Goal: Task Accomplishment & Management: Manage account settings

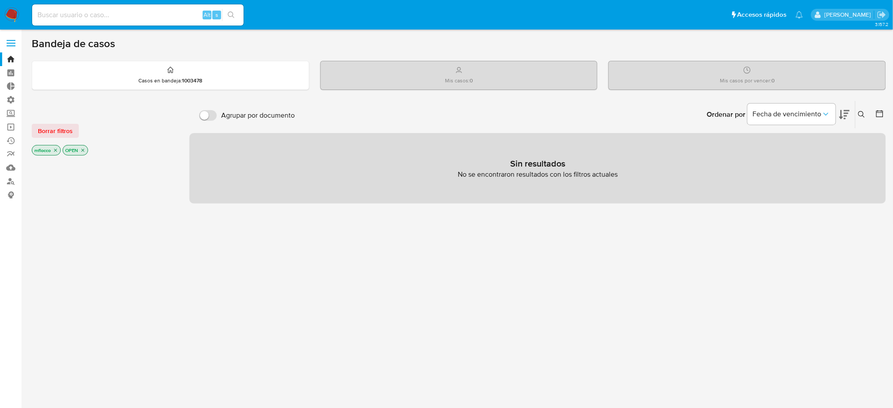
click at [10, 15] on img at bounding box center [11, 14] width 15 height 15
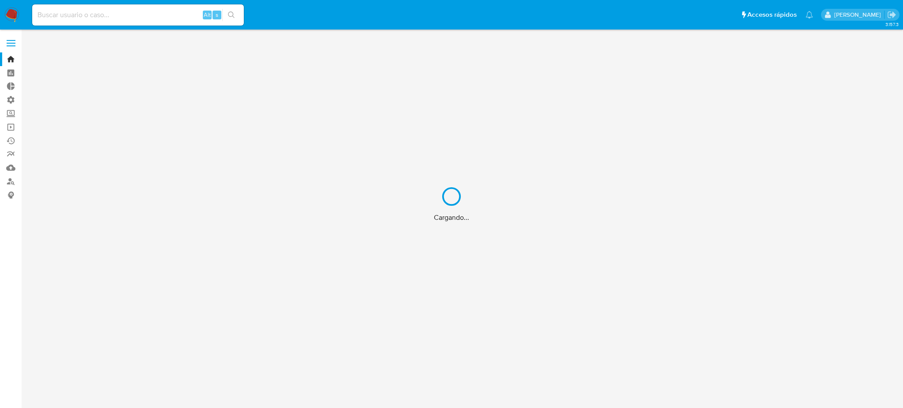
click at [11, 101] on div "Cargando..." at bounding box center [451, 204] width 903 height 408
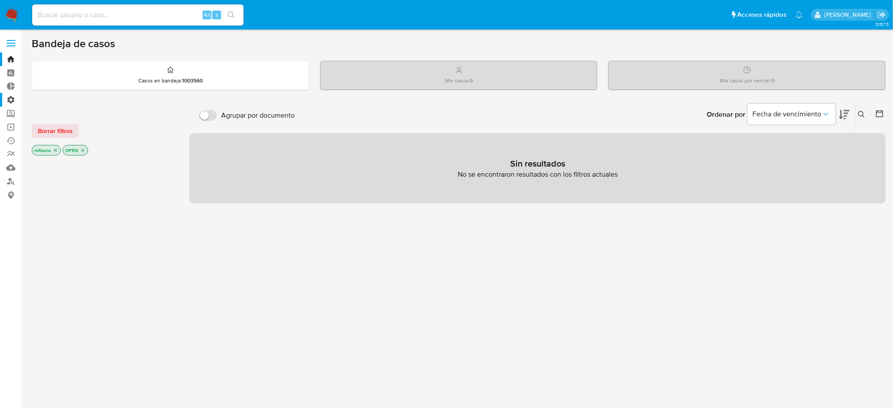
click at [11, 101] on label "Administración" at bounding box center [52, 100] width 105 height 14
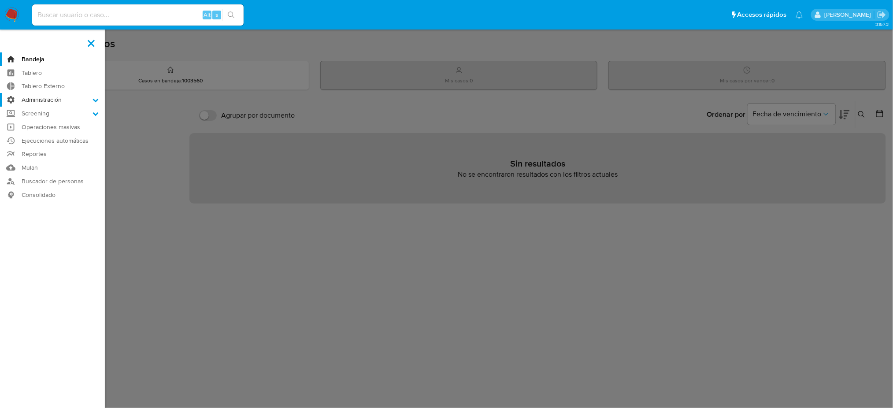
click at [0, 0] on input "Administración" at bounding box center [0, 0] width 0 height 0
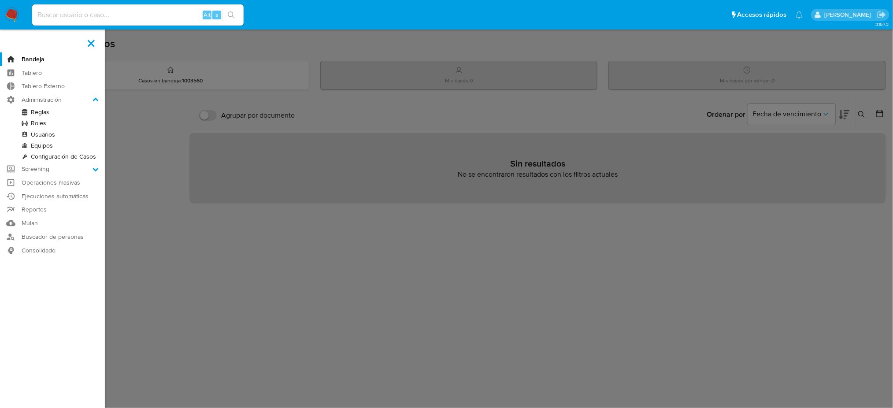
click at [54, 113] on link "Reglas" at bounding box center [52, 112] width 105 height 11
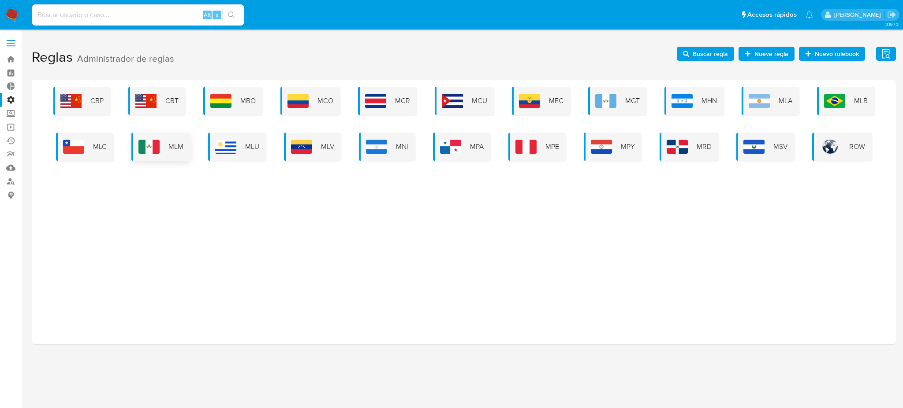
click at [184, 152] on div "MLM" at bounding box center [160, 147] width 59 height 28
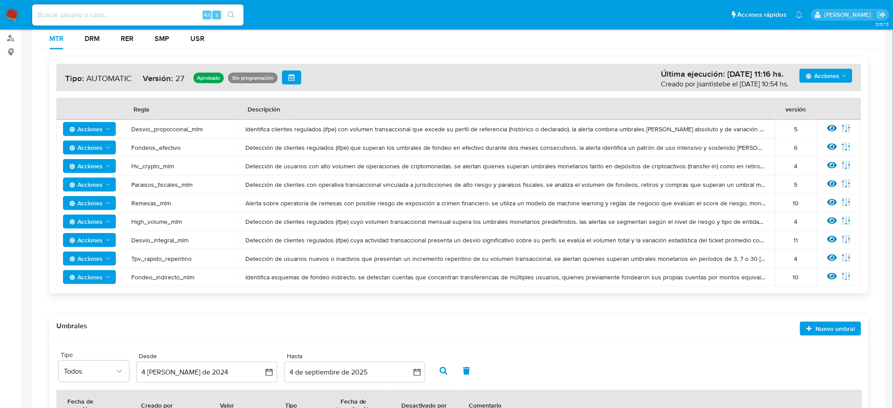
scroll to position [207, 0]
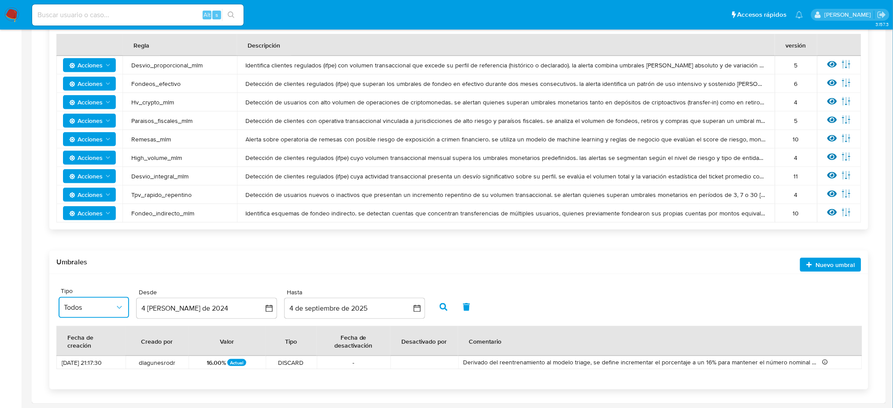
click at [108, 315] on button "Todos" at bounding box center [94, 307] width 71 height 21
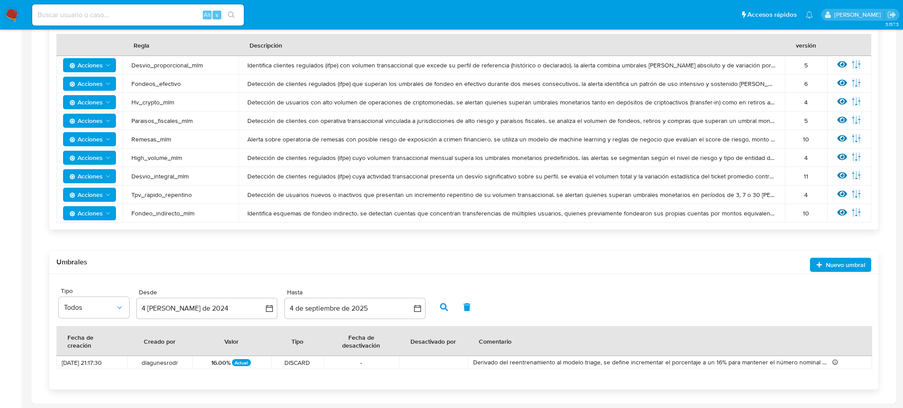
click at [147, 270] on div "Umbrales Nuevo umbral" at bounding box center [463, 262] width 829 height 23
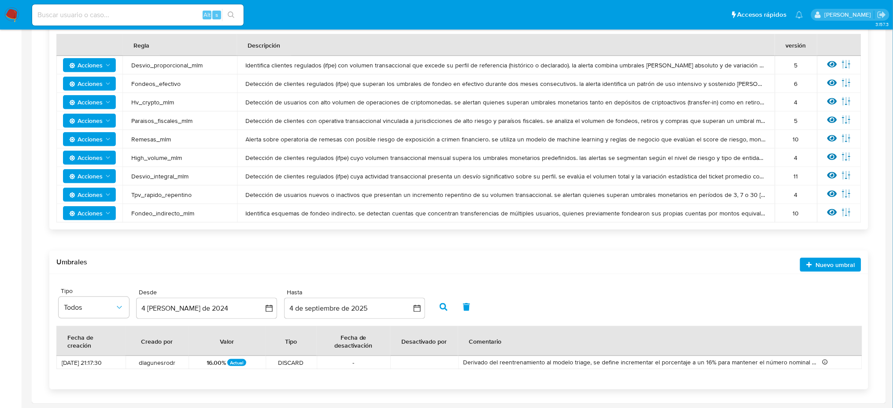
click at [822, 266] on span "Nuevo umbral" at bounding box center [835, 265] width 39 height 14
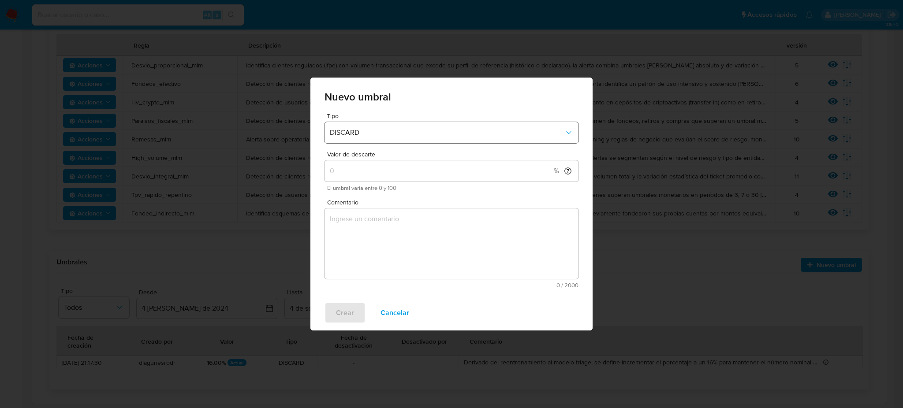
click at [386, 138] on button "DISCARD" at bounding box center [451, 132] width 254 height 21
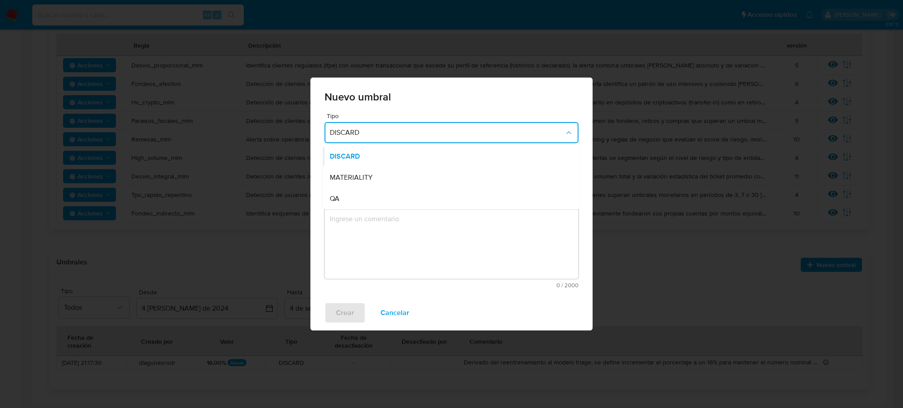
click at [434, 268] on textarea "Comentario" at bounding box center [451, 243] width 254 height 71
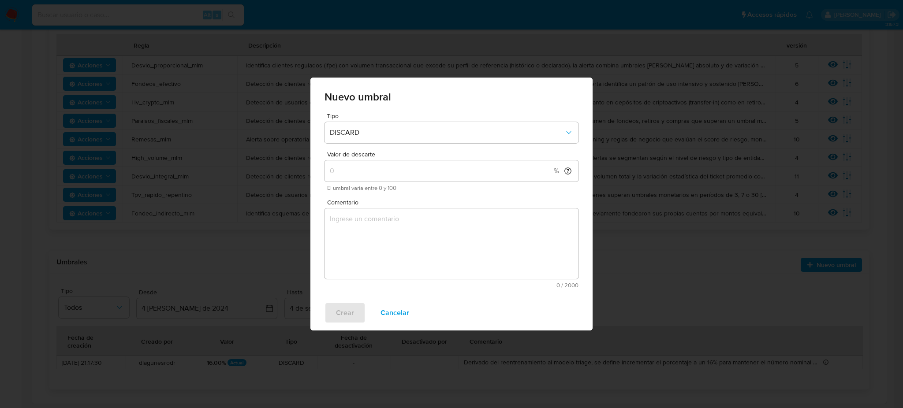
click at [393, 314] on span "Cancelar" at bounding box center [394, 312] width 29 height 19
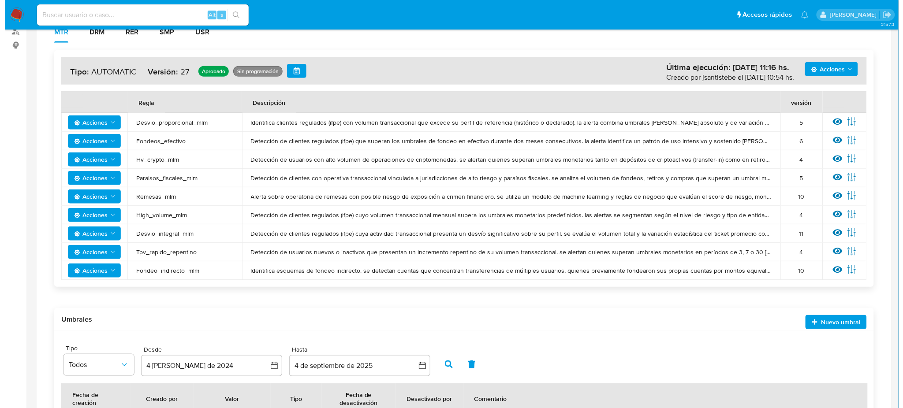
scroll to position [89, 0]
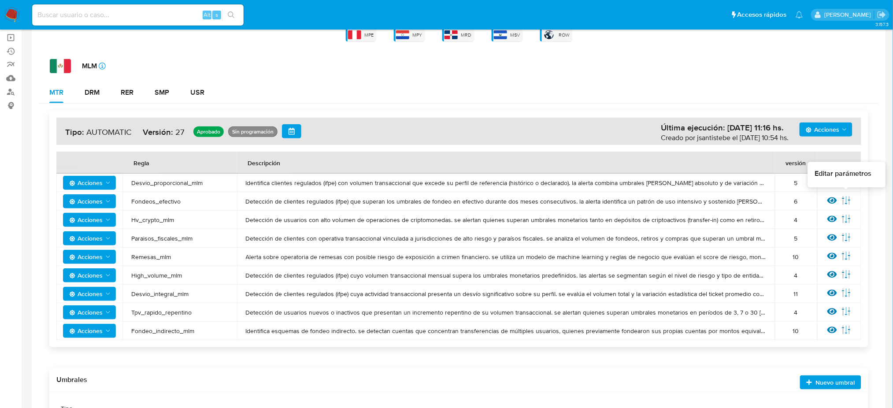
click at [848, 201] on icon at bounding box center [847, 201] width 10 height 10
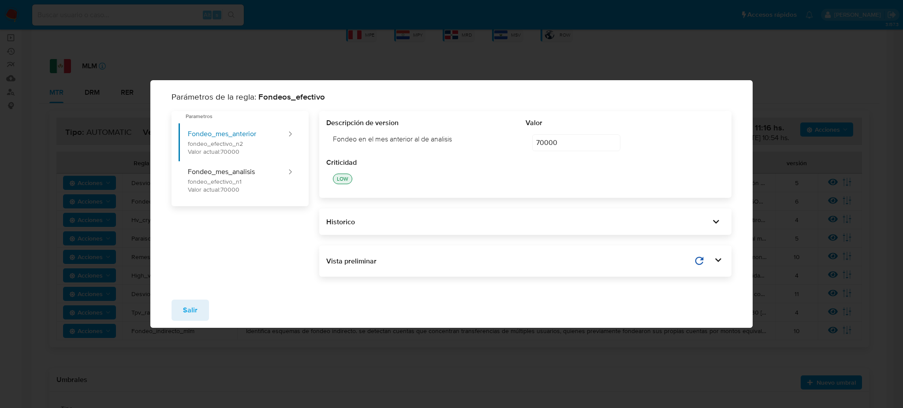
drag, startPoint x: 567, startPoint y: 143, endPoint x: 501, endPoint y: 142, distance: 66.1
click at [501, 142] on div "Descripción de version Fondeo en el mes anterior al de analisis Valor 70000 700…" at bounding box center [525, 138] width 398 height 40
click at [569, 143] on input "70000" at bounding box center [576, 142] width 88 height 17
click at [196, 308] on span "Salir" at bounding box center [190, 310] width 15 height 19
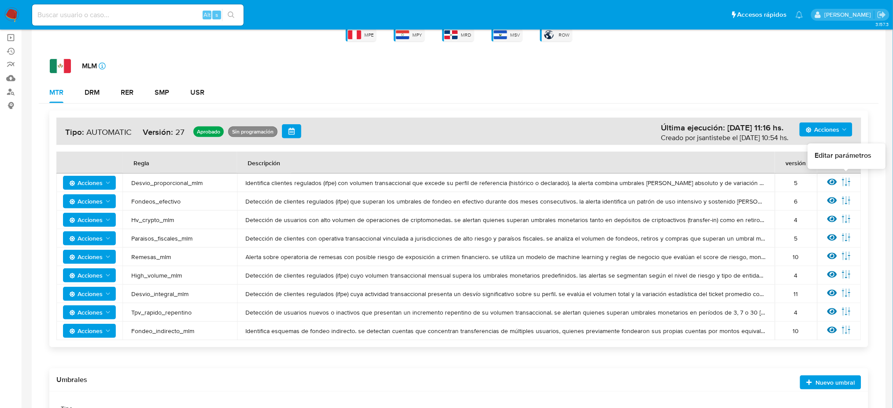
click at [849, 184] on icon at bounding box center [847, 182] width 10 height 10
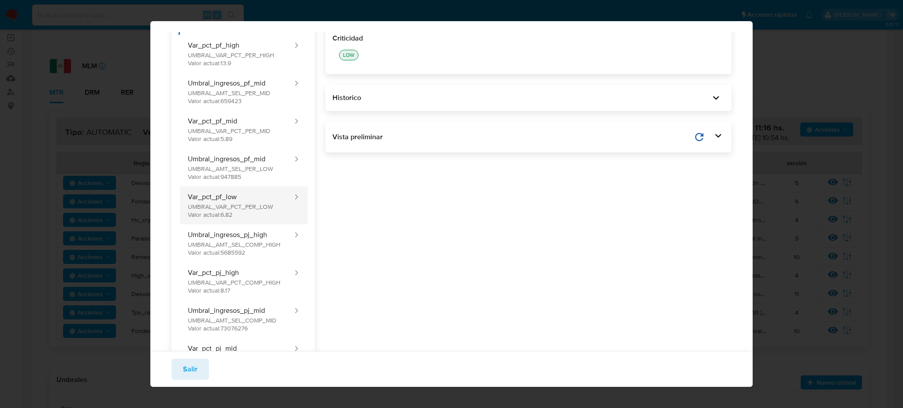
scroll to position [0, 0]
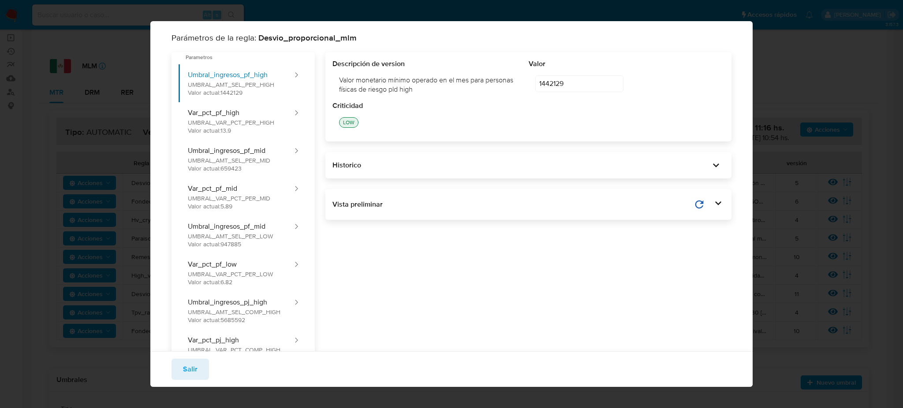
drag, startPoint x: 558, startPoint y: 82, endPoint x: 466, endPoint y: 80, distance: 92.6
click at [466, 80] on div "Descripción de version Valor monetario mínimo operado en el mes para personas f…" at bounding box center [528, 80] width 392 height 42
click at [537, 101] on div "Descripción de version Valor monetario mínimo operado en el mes para personas f…" at bounding box center [528, 80] width 392 height 42
click at [383, 163] on div "Historico" at bounding box center [520, 165] width 377 height 10
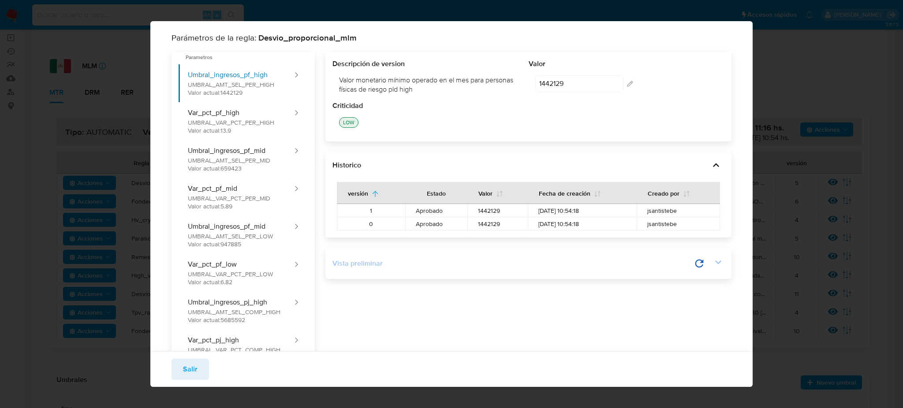
click at [556, 270] on div "Vista preliminar" at bounding box center [528, 263] width 392 height 17
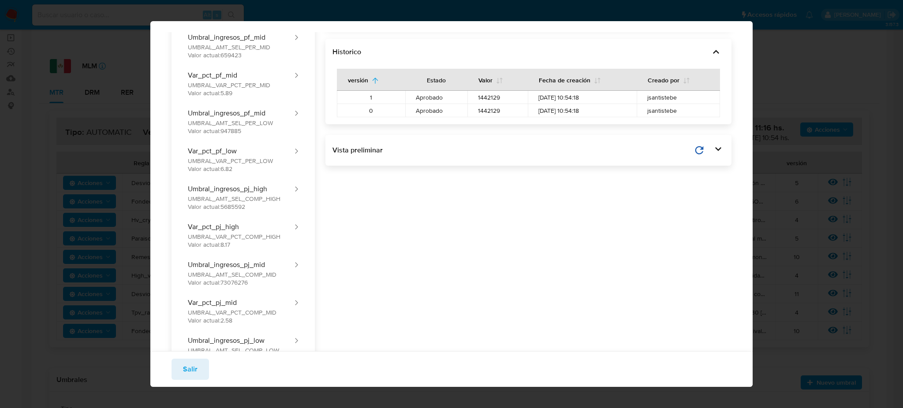
scroll to position [117, 0]
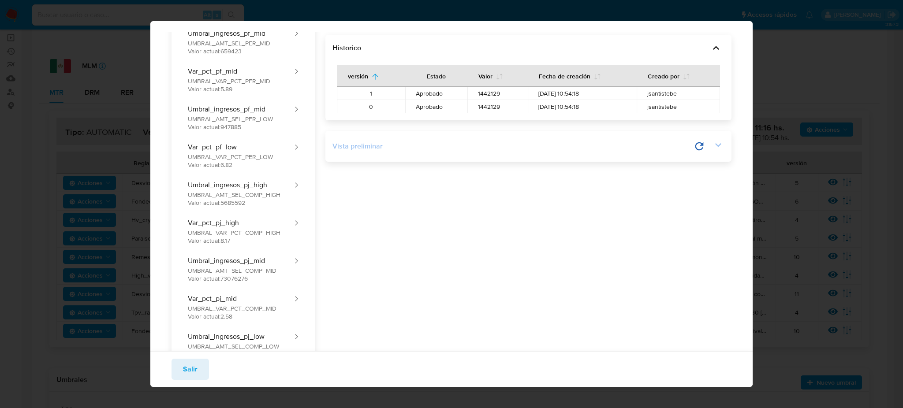
click at [712, 149] on icon at bounding box center [718, 145] width 12 height 12
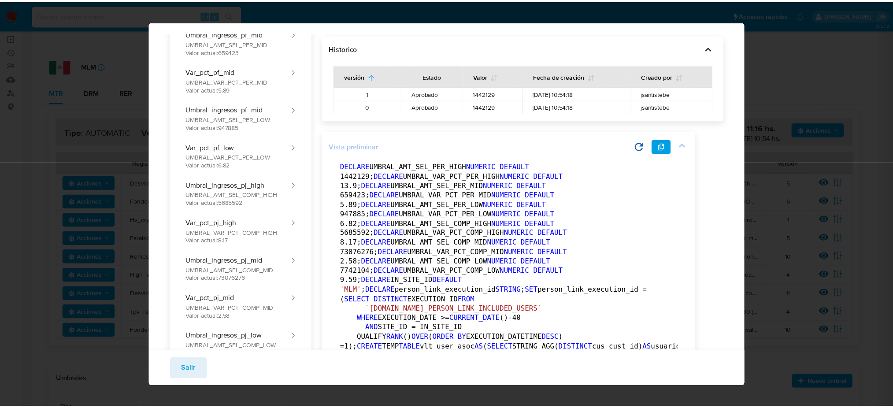
scroll to position [0, 0]
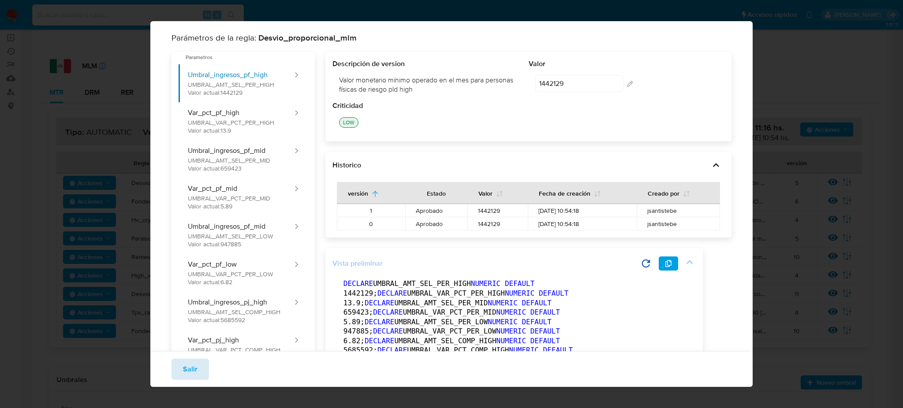
click at [181, 360] on button "Salir" at bounding box center [189, 369] width 37 height 21
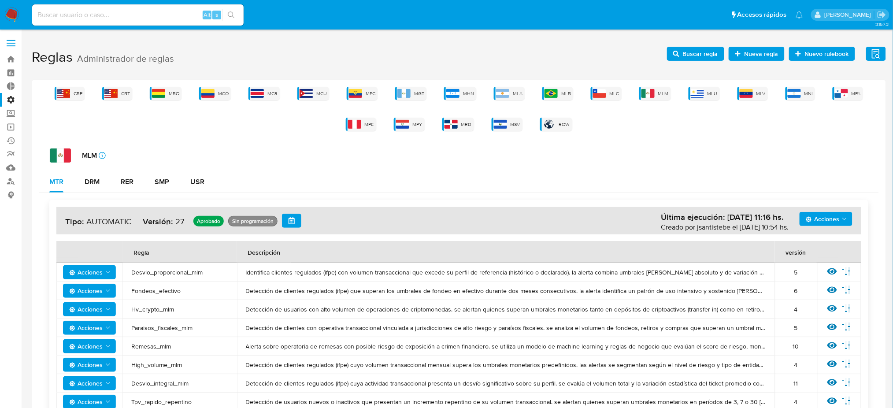
click at [115, 8] on div "Alt s" at bounding box center [138, 14] width 212 height 21
click at [120, 14] on input at bounding box center [138, 14] width 212 height 11
paste input "174556876"
type input "174556876"
click at [233, 16] on icon "search-icon" at bounding box center [231, 14] width 7 height 7
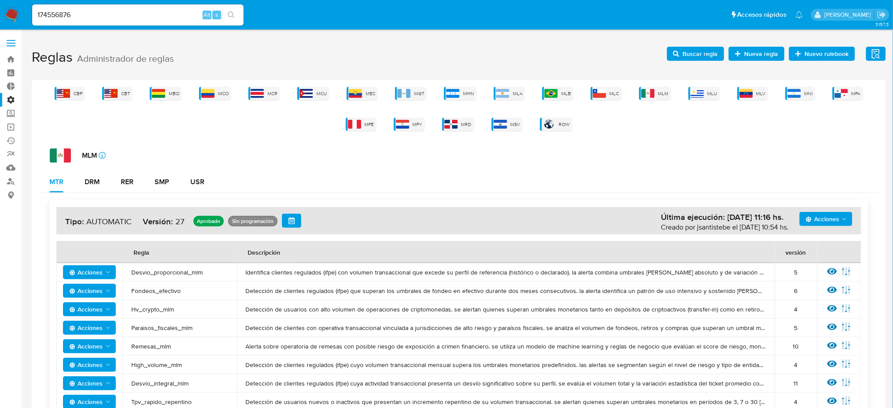
click at [639, 287] on span "Detección de clientes regulados (ifpe) que superan los umbrales de fondeo en ef…" at bounding box center [506, 291] width 521 height 8
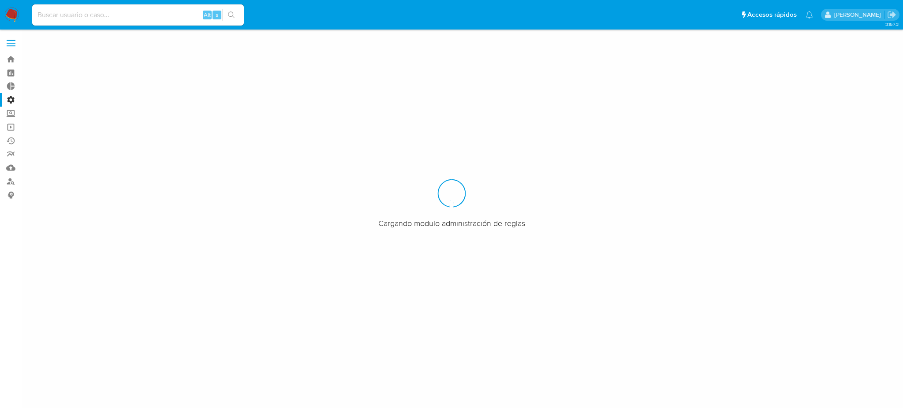
click at [93, 21] on div "Alt s" at bounding box center [138, 14] width 212 height 21
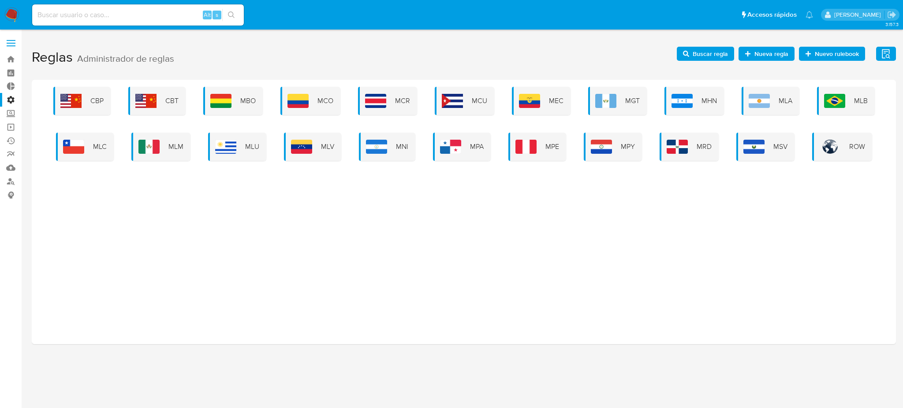
click at [55, 16] on input at bounding box center [138, 14] width 212 height 11
paste input "174556876"
drag, startPoint x: 6, startPoint y: 17, endPoint x: 0, endPoint y: 16, distance: 5.9
click at [0, 16] on nav "Pausado Ver notificaciones 174556876 Alt s Accesos rápidos Presiona las siguien…" at bounding box center [451, 15] width 903 height 30
paste input
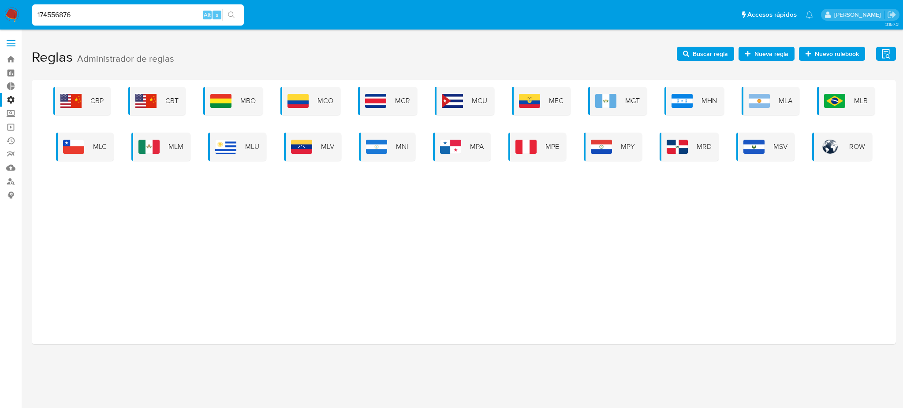
type input "174556876"
click at [230, 14] on icon "search-icon" at bounding box center [231, 14] width 7 height 7
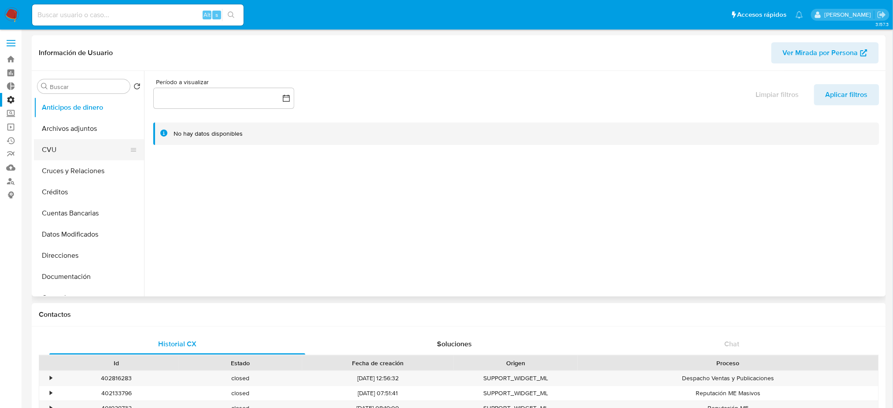
select select "10"
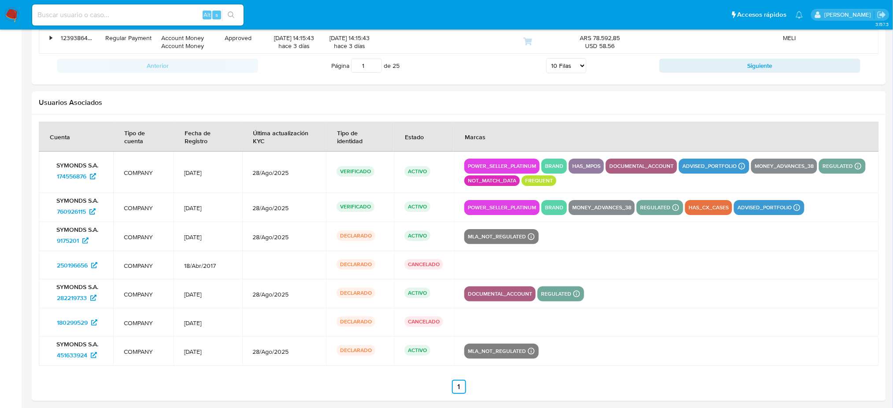
scroll to position [1135, 0]
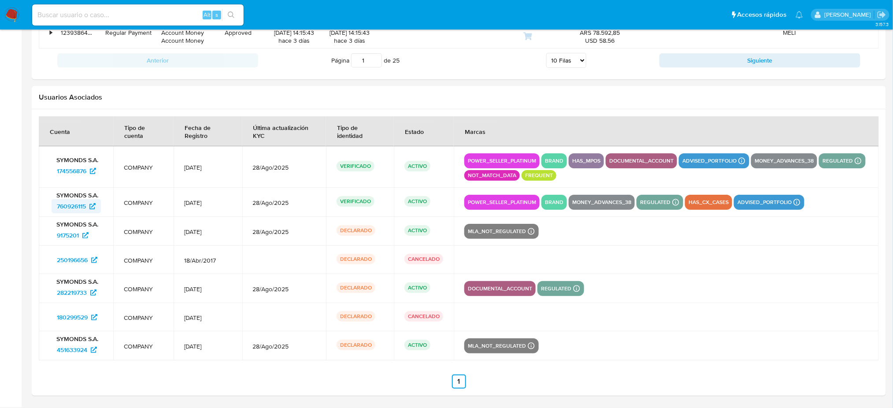
click at [61, 205] on span "760926115" at bounding box center [71, 206] width 29 height 14
click at [71, 238] on span "9175201" at bounding box center [68, 235] width 22 height 14
click at [74, 250] on td "250196656" at bounding box center [76, 260] width 74 height 28
click at [77, 259] on span "250196656" at bounding box center [72, 260] width 31 height 14
click at [68, 295] on span "282219733" at bounding box center [72, 293] width 30 height 14
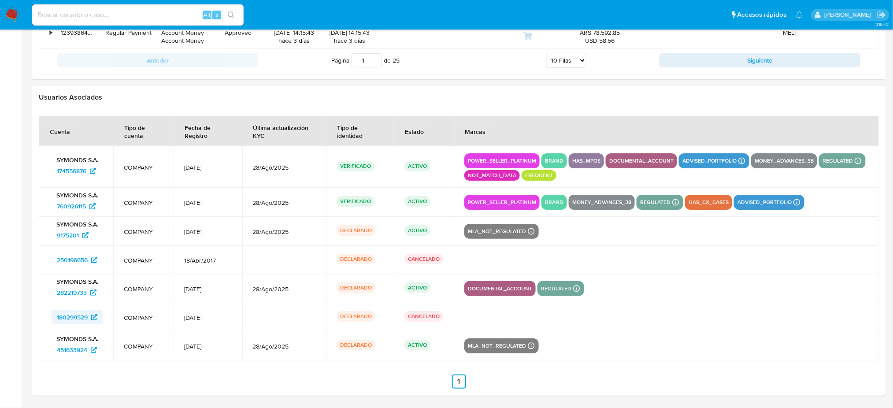
click at [61, 316] on span "180299529" at bounding box center [72, 317] width 31 height 14
click at [74, 352] on span "451633924" at bounding box center [72, 350] width 30 height 14
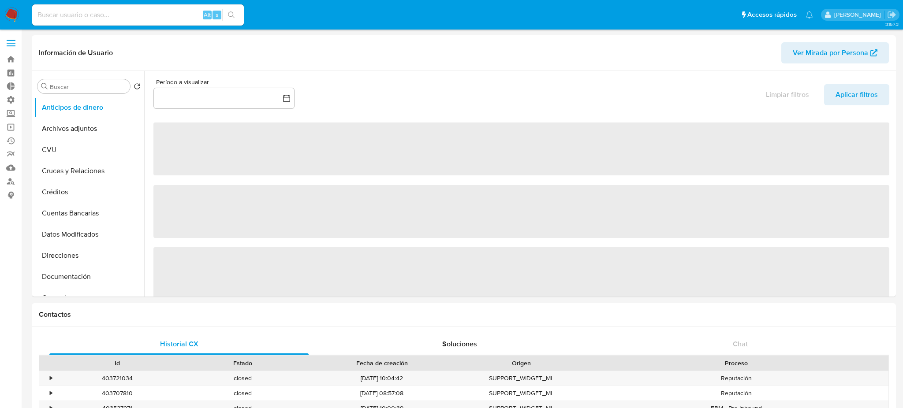
select select "10"
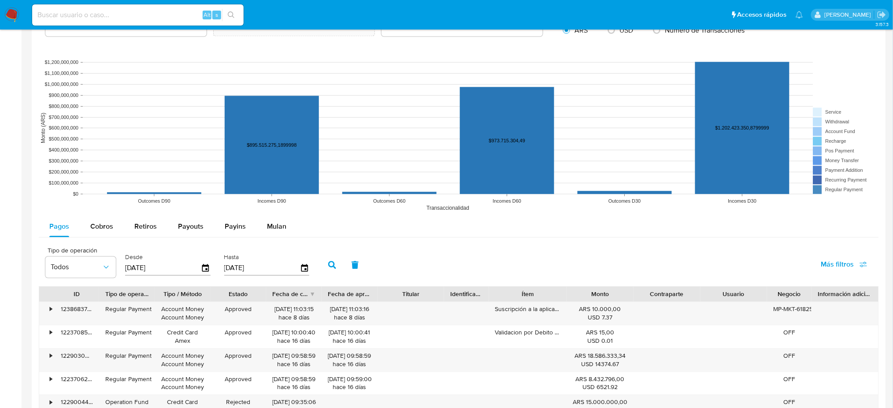
scroll to position [646, 0]
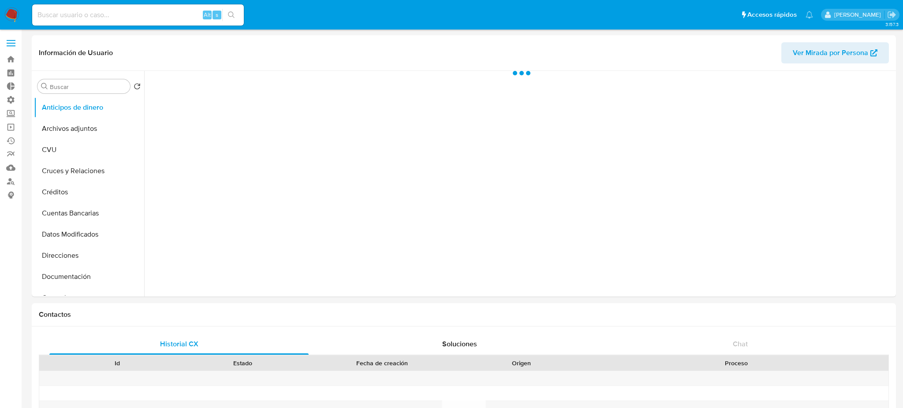
select select "10"
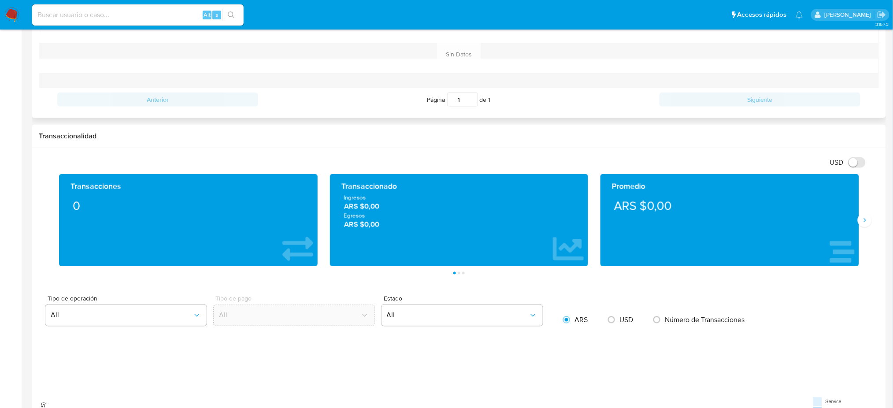
scroll to position [529, 0]
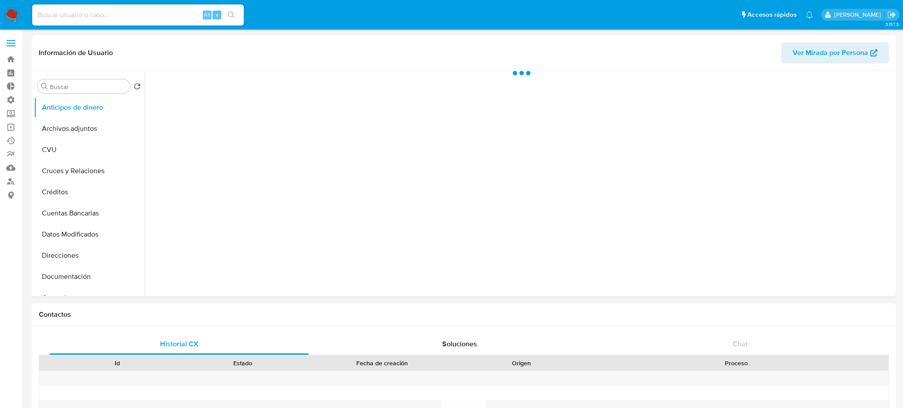
select select "10"
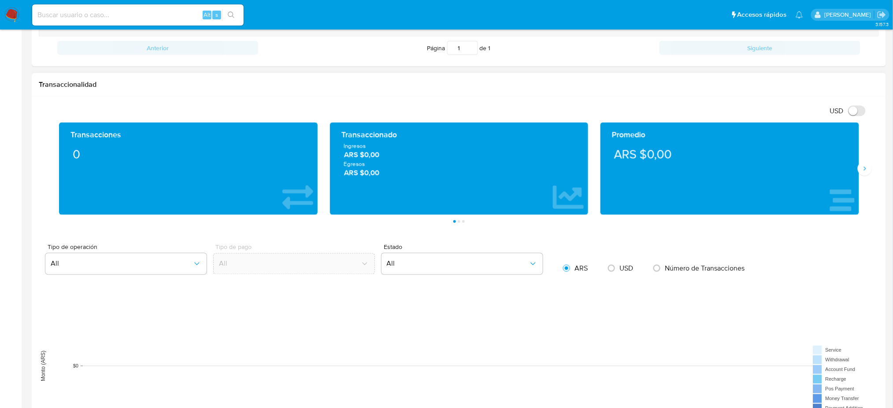
scroll to position [529, 0]
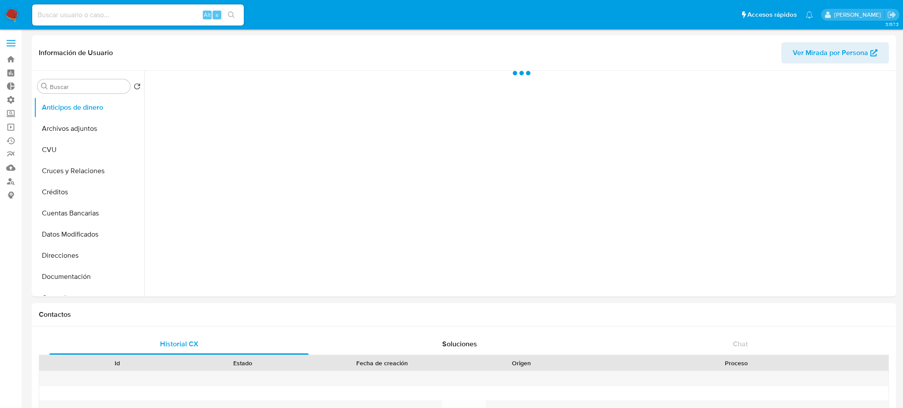
select select "10"
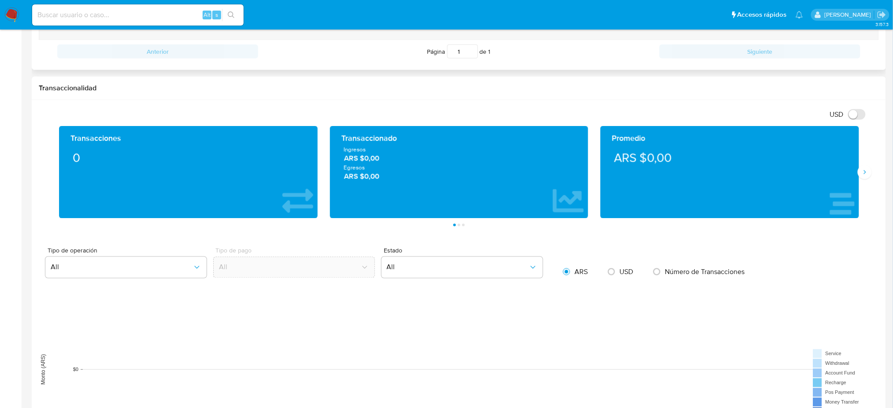
scroll to position [529, 0]
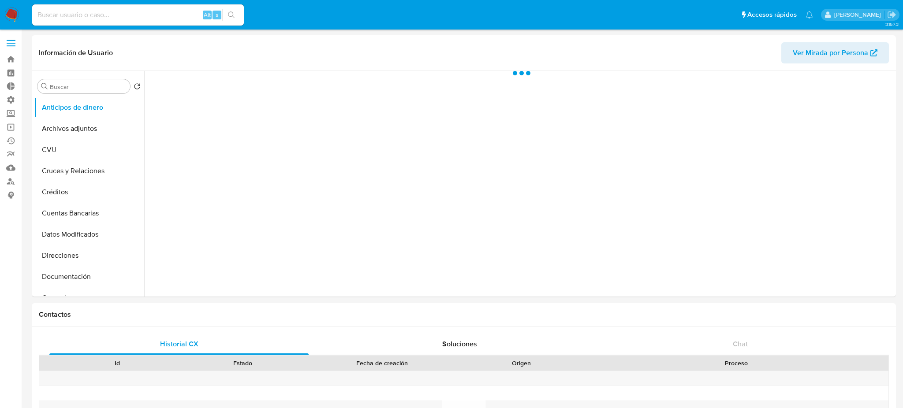
select select "10"
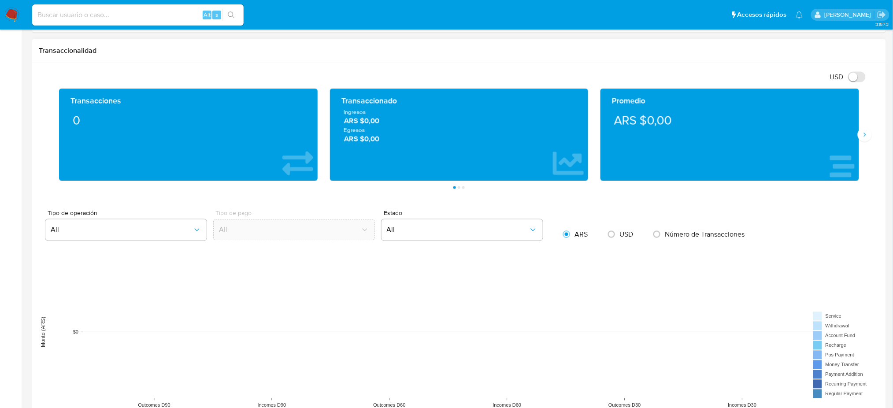
scroll to position [588, 0]
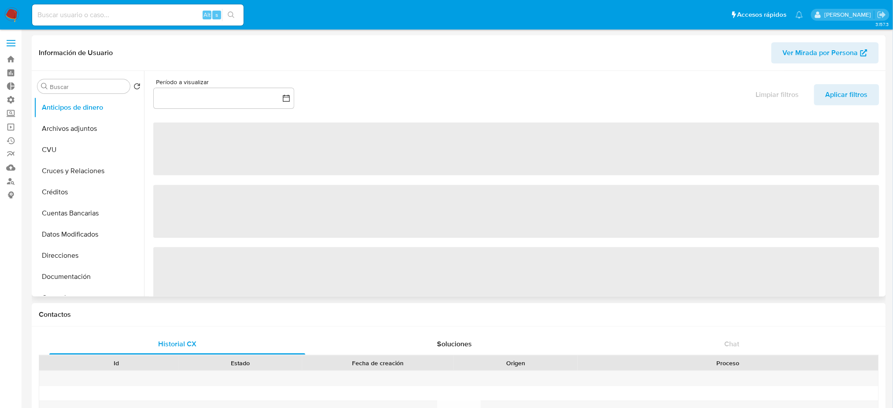
select select "10"
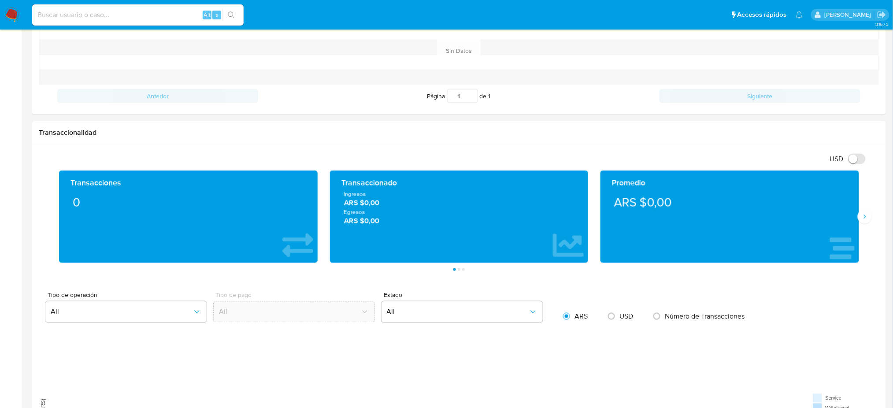
scroll to position [470, 0]
